Goal: Task Accomplishment & Management: Manage account settings

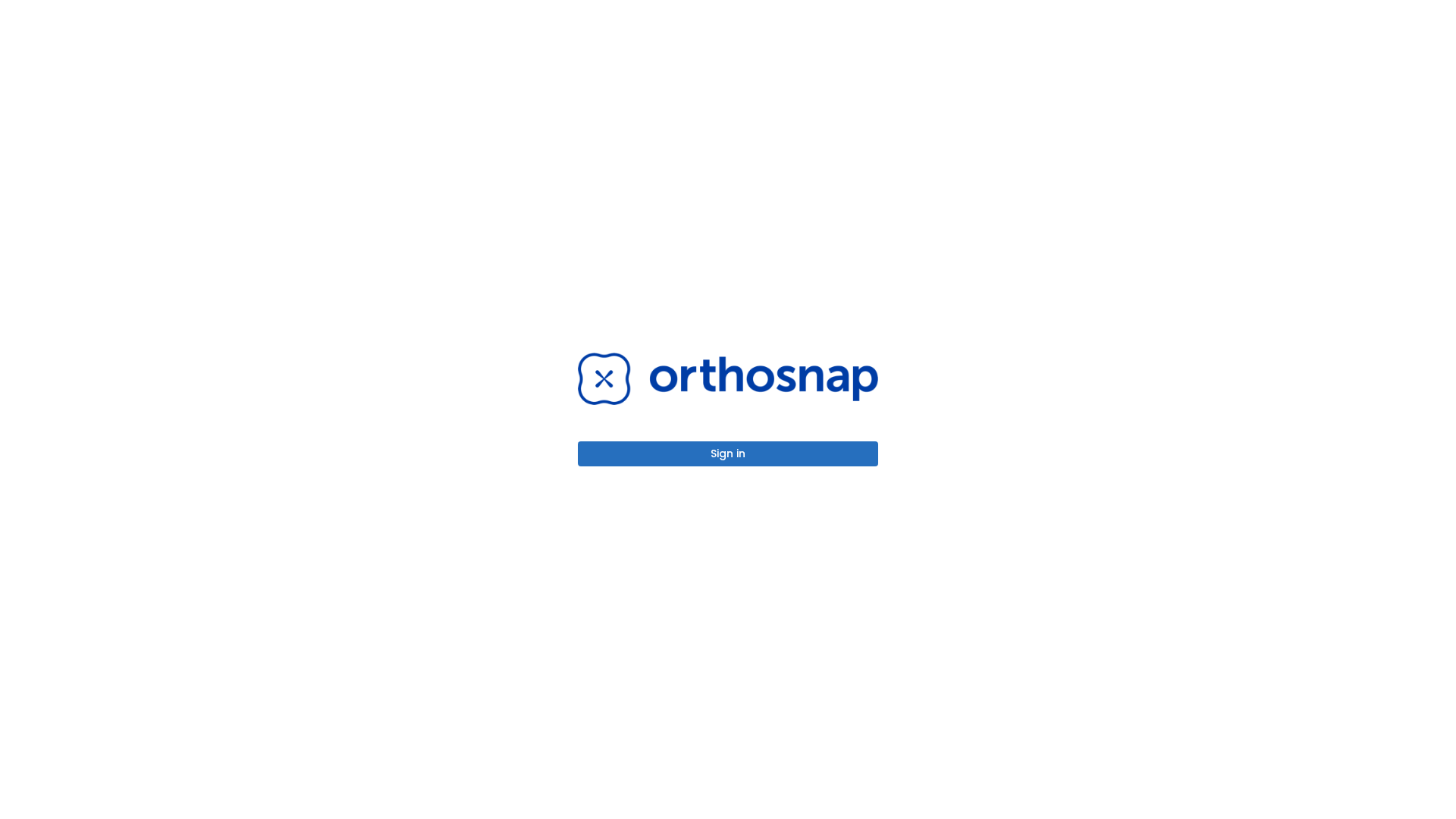
click at [728, 454] on button "Sign in" at bounding box center [728, 454] width 300 height 25
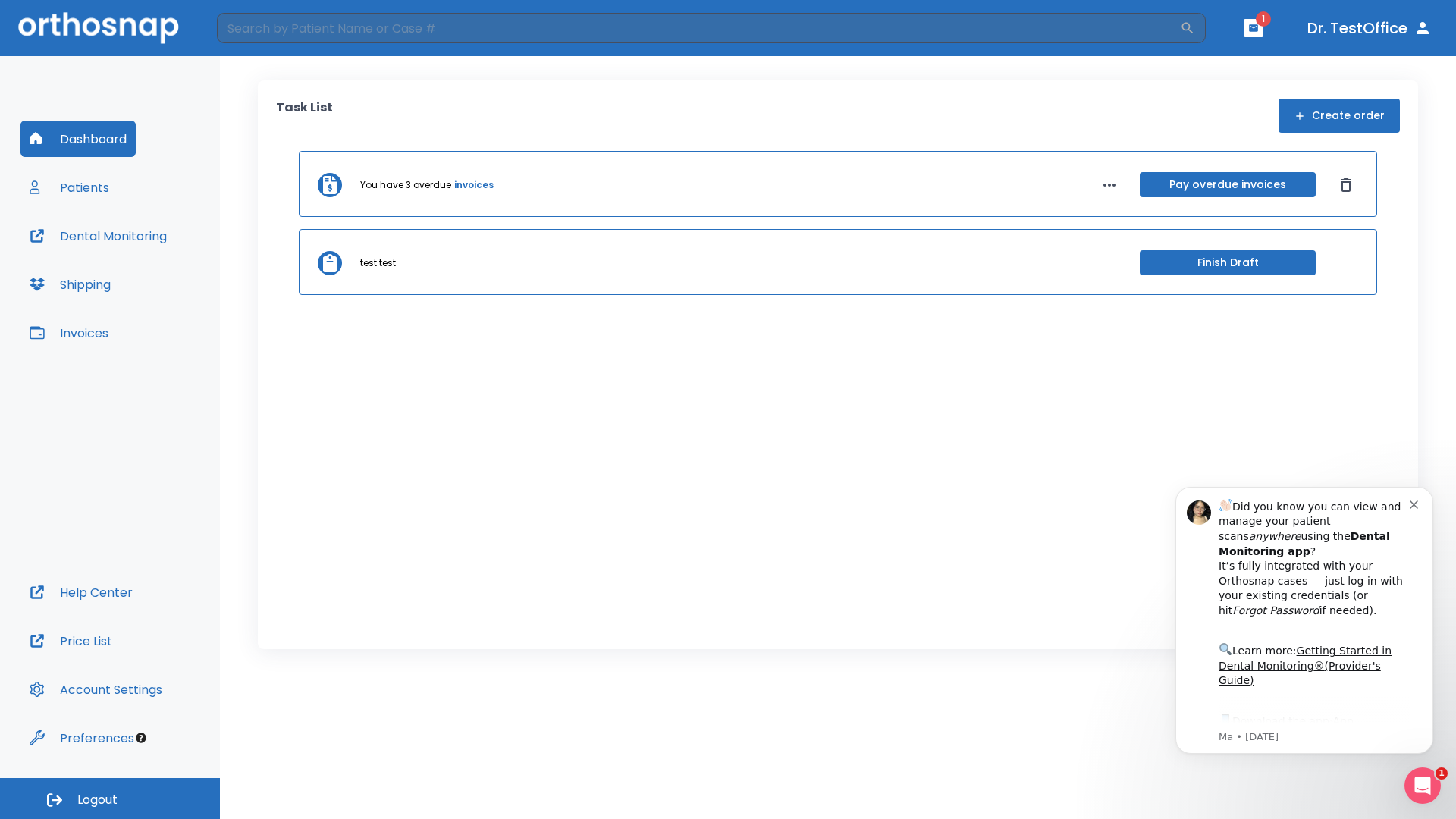
click at [110, 799] on span "Logout" at bounding box center [96, 800] width 40 height 17
